Goal: Task Accomplishment & Management: Manage account settings

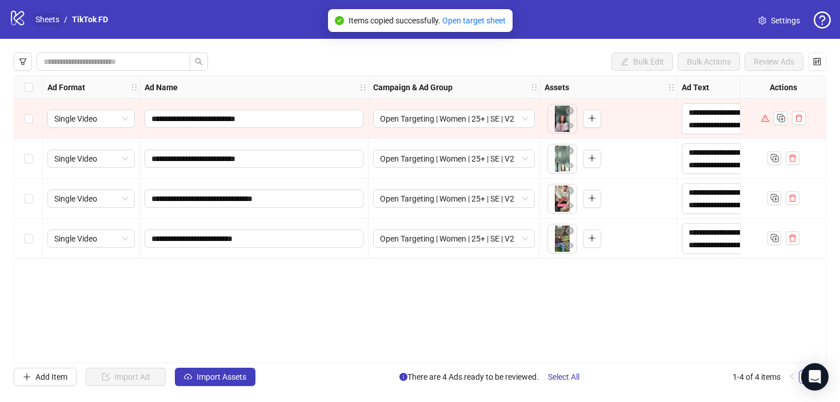
click at [54, 19] on link "Sheets" at bounding box center [47, 19] width 29 height 13
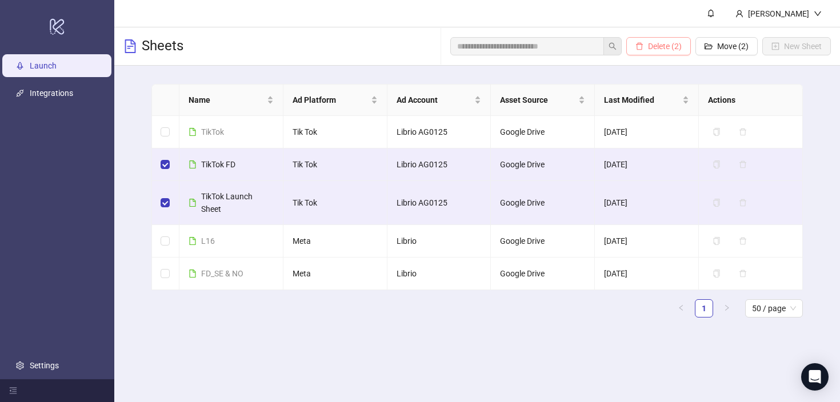
click at [668, 49] on span "Delete (2)" at bounding box center [665, 46] width 34 height 9
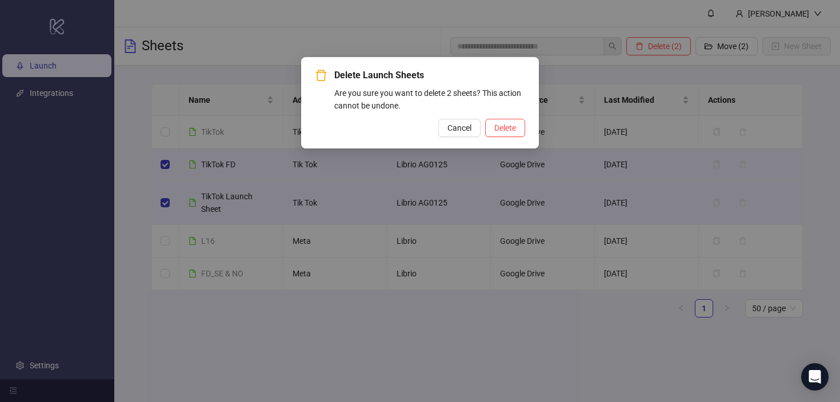
click at [517, 139] on div "Delete Launch Sheets Are you sure you want to delete 2 sheets? This action cann…" at bounding box center [420, 102] width 238 height 91
click at [517, 135] on button "Delete" at bounding box center [505, 128] width 40 height 18
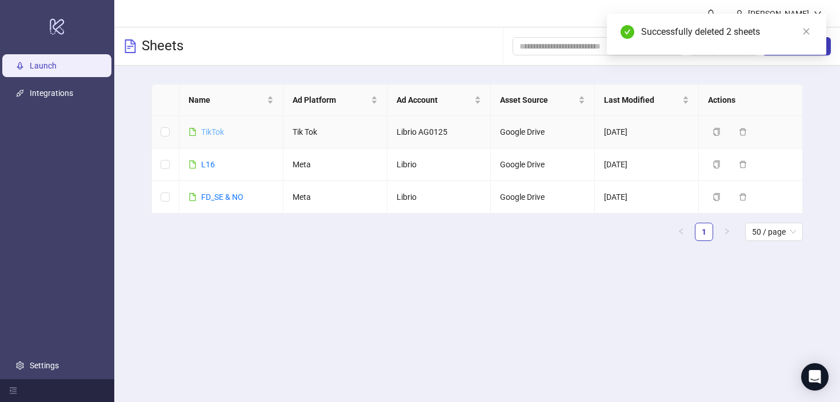
click at [220, 131] on link "TikTok" at bounding box center [212, 131] width 23 height 9
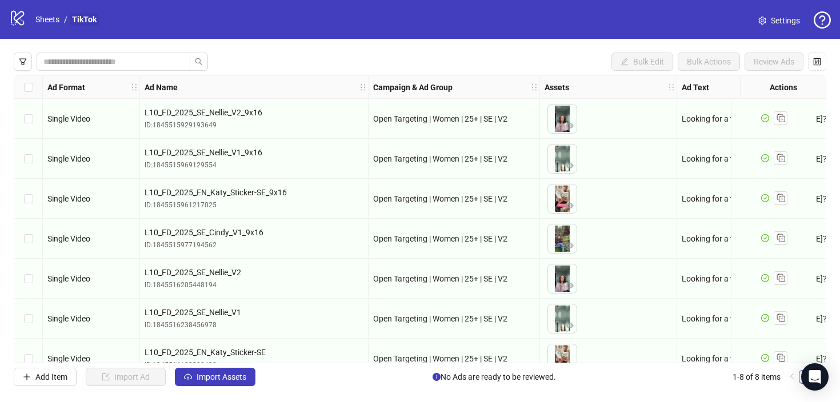
click at [75, 23] on link "TikTok" at bounding box center [84, 19] width 29 height 13
click at [54, 17] on link "Sheets" at bounding box center [47, 19] width 29 height 13
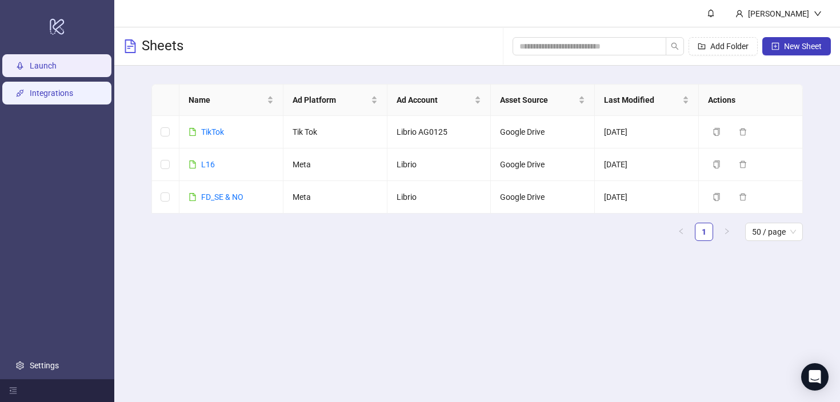
click at [65, 97] on link "Integrations" at bounding box center [51, 93] width 43 height 9
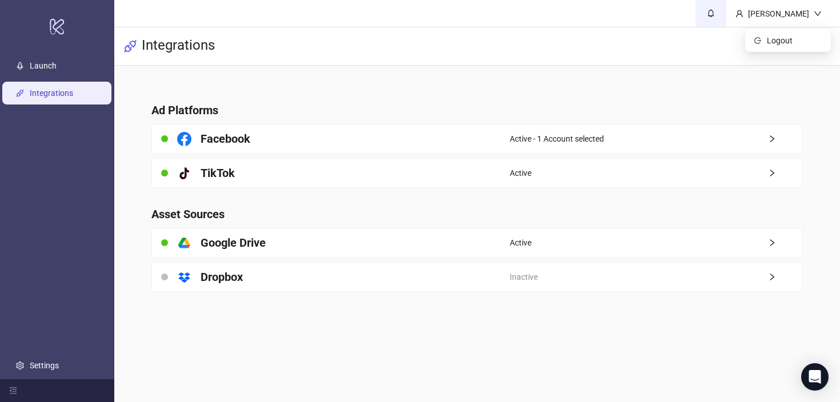
click at [715, 11] on icon "bell" at bounding box center [711, 13] width 8 height 8
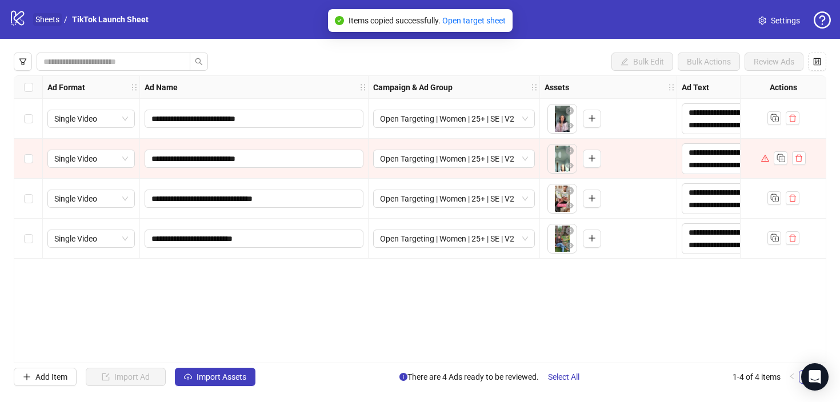
click at [45, 21] on link "Sheets" at bounding box center [47, 19] width 29 height 13
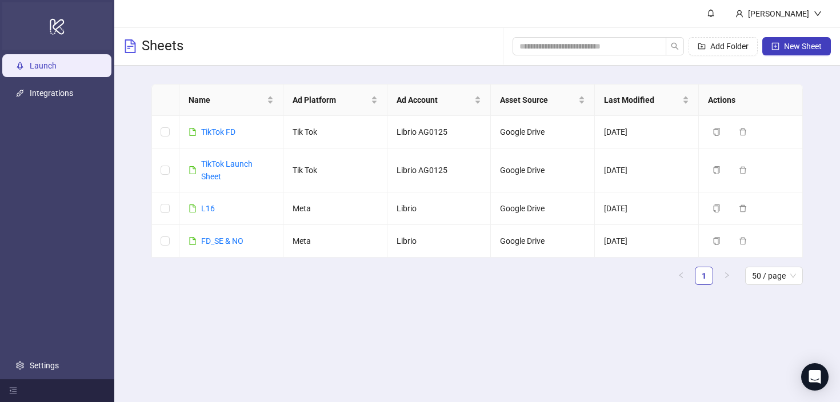
click at [59, 29] on icon "logo/logo-mobile" at bounding box center [57, 26] width 16 height 27
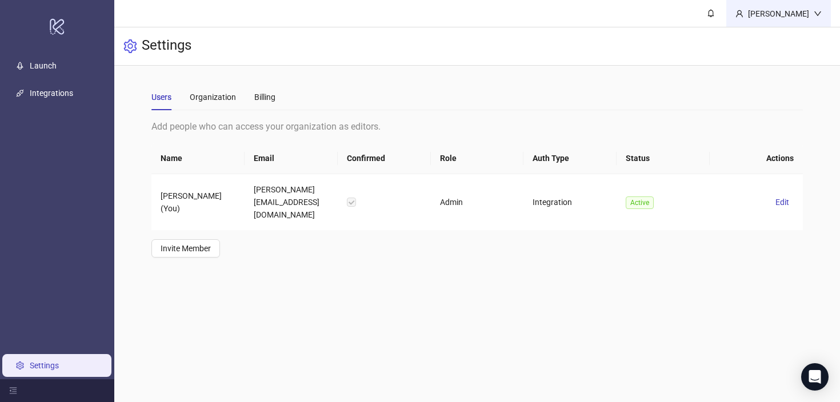
click at [800, 15] on div "[PERSON_NAME]" at bounding box center [779, 13] width 70 height 13
click at [607, 265] on main "Sara Falck Settings Users Organization Billing Add people who can access your o…" at bounding box center [477, 201] width 726 height 402
click at [59, 361] on link "Settings" at bounding box center [44, 365] width 29 height 9
click at [785, 198] on span "Edit" at bounding box center [783, 202] width 14 height 9
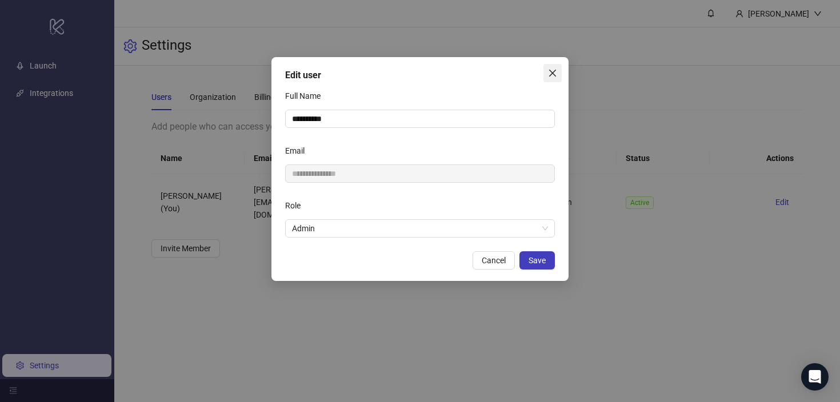
click at [557, 74] on icon "close" at bounding box center [552, 73] width 9 height 9
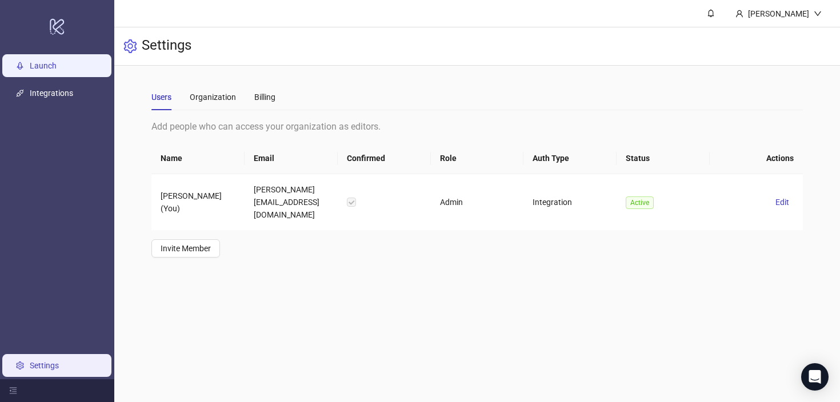
click at [57, 70] on link "Launch" at bounding box center [43, 65] width 27 height 9
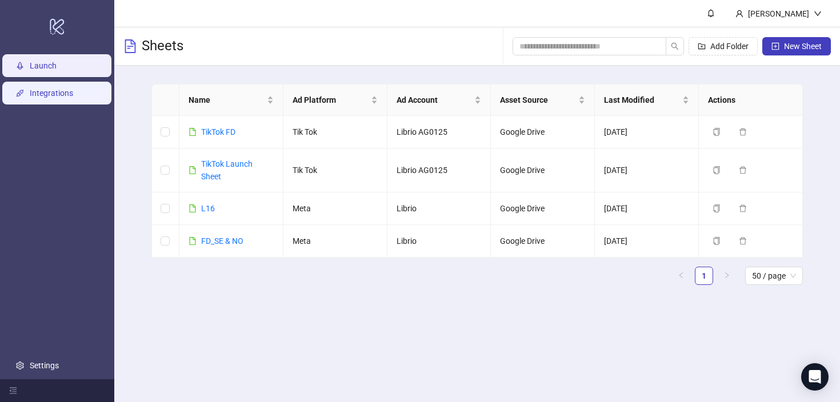
click at [58, 91] on link "Integrations" at bounding box center [51, 93] width 43 height 9
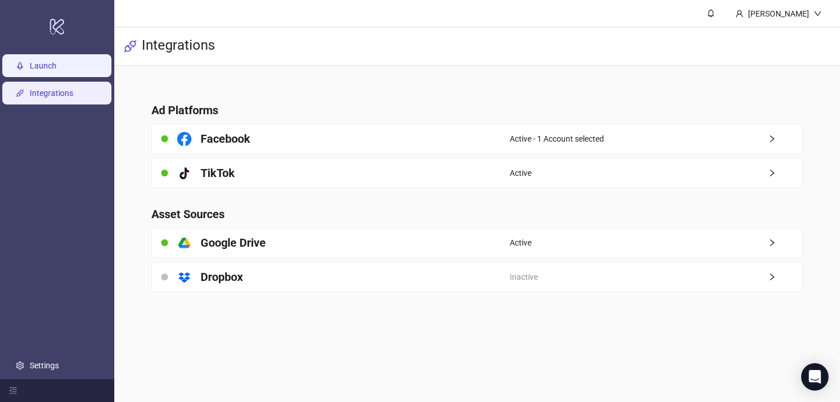
click at [57, 65] on link "Launch" at bounding box center [43, 65] width 27 height 9
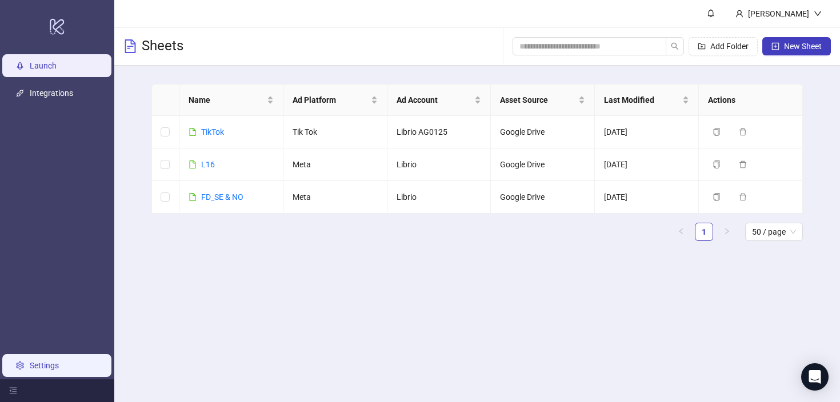
click at [54, 365] on link "Settings" at bounding box center [44, 365] width 29 height 9
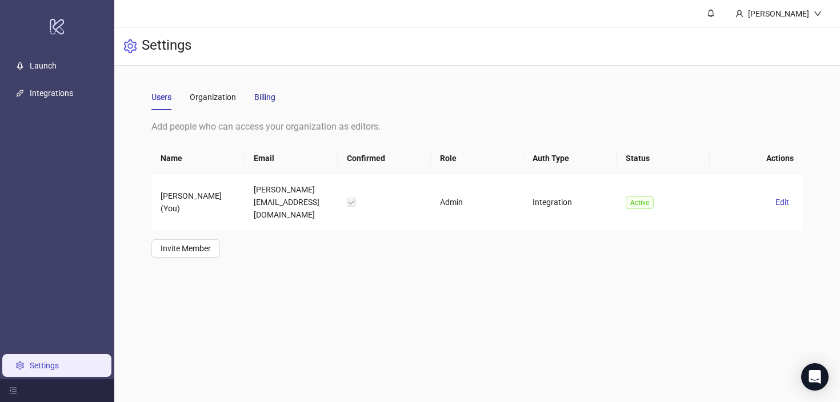
click at [269, 93] on div "Billing" at bounding box center [264, 97] width 21 height 13
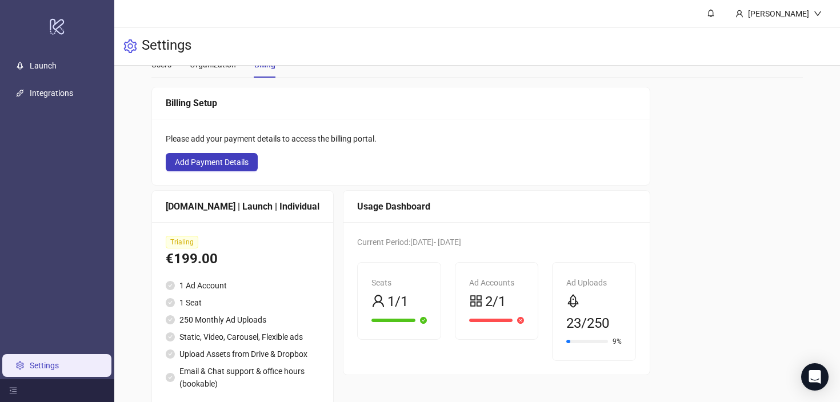
scroll to position [26, 0]
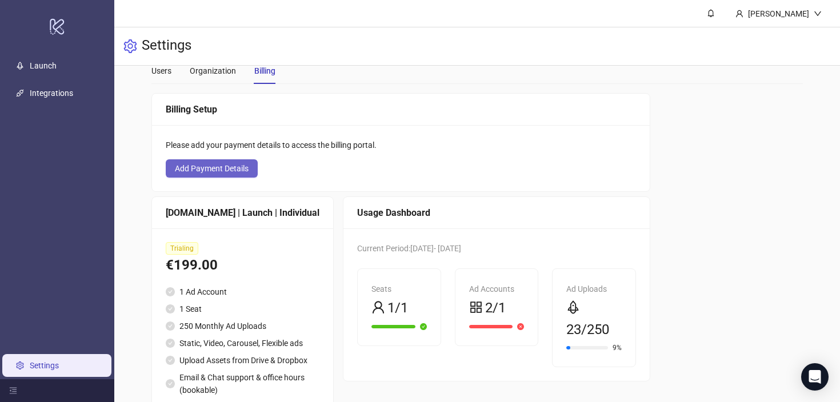
click at [238, 169] on span "Add Payment Details" at bounding box center [212, 168] width 74 height 9
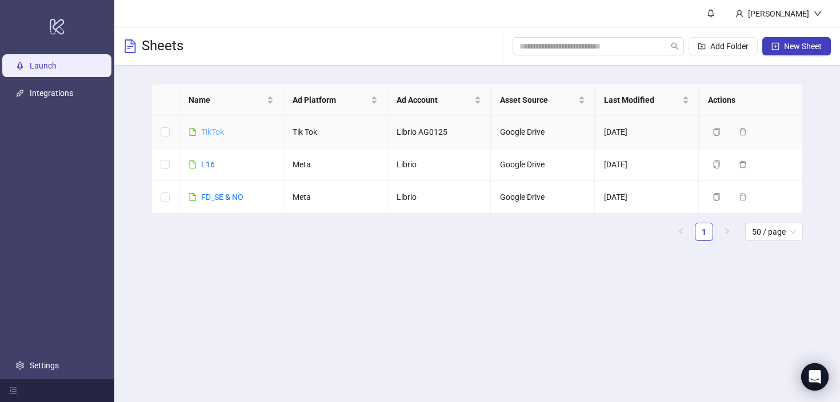
click at [208, 135] on link "TikTok" at bounding box center [212, 131] width 23 height 9
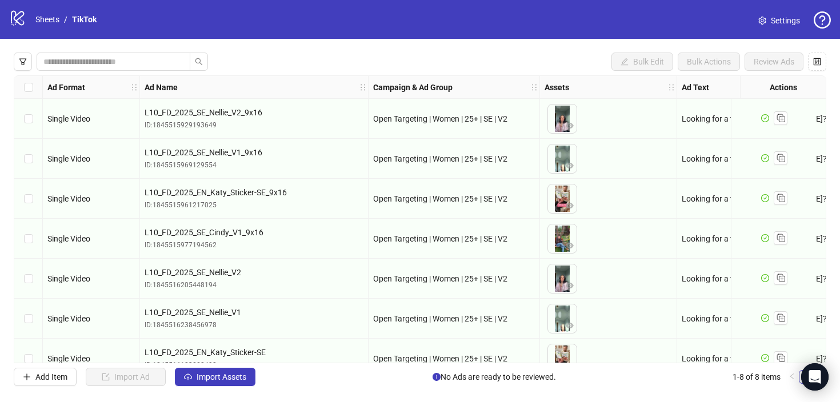
click at [33, 121] on div "Select row 1" at bounding box center [28, 119] width 29 height 40
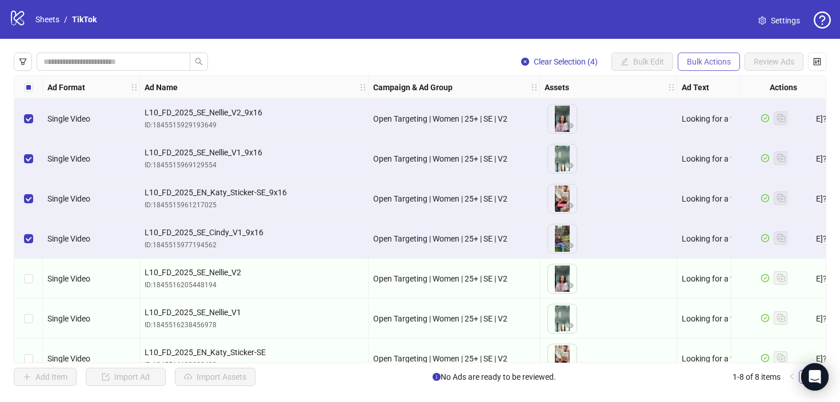
click at [732, 59] on button "Bulk Actions" at bounding box center [709, 62] width 62 height 18
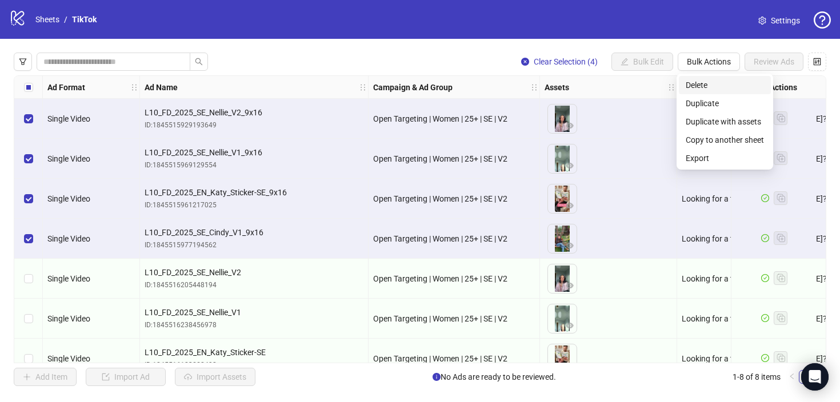
click at [729, 77] on li "Delete" at bounding box center [725, 85] width 92 height 18
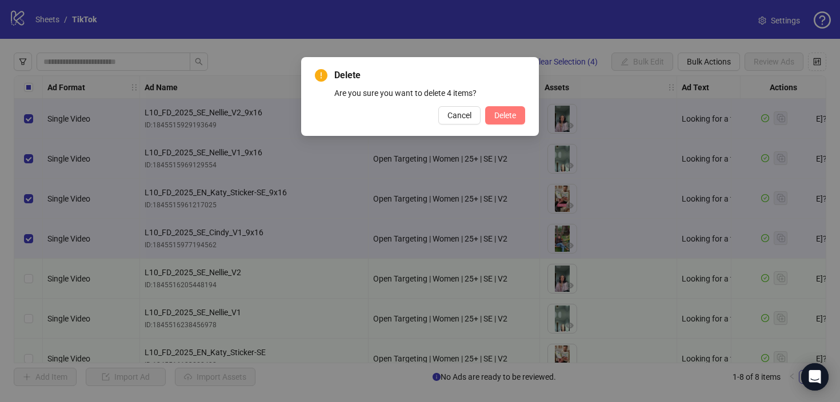
click at [508, 115] on span "Delete" at bounding box center [505, 115] width 22 height 9
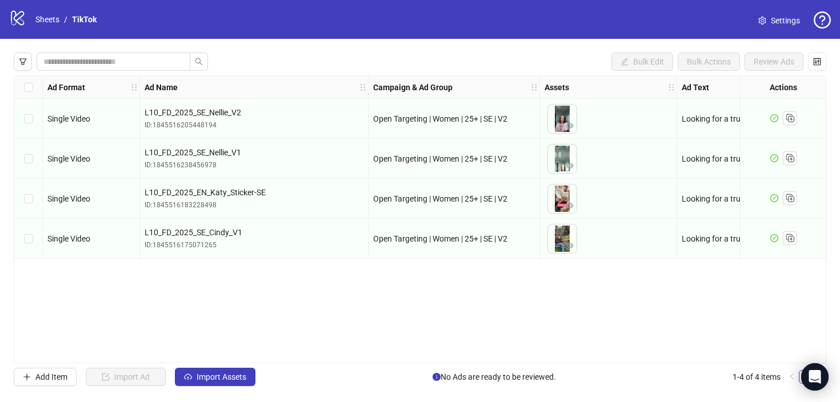
click at [282, 27] on div "logo/logo-mobile Sheets / TikTok Settings" at bounding box center [420, 19] width 822 height 21
